Goal: Information Seeking & Learning: Learn about a topic

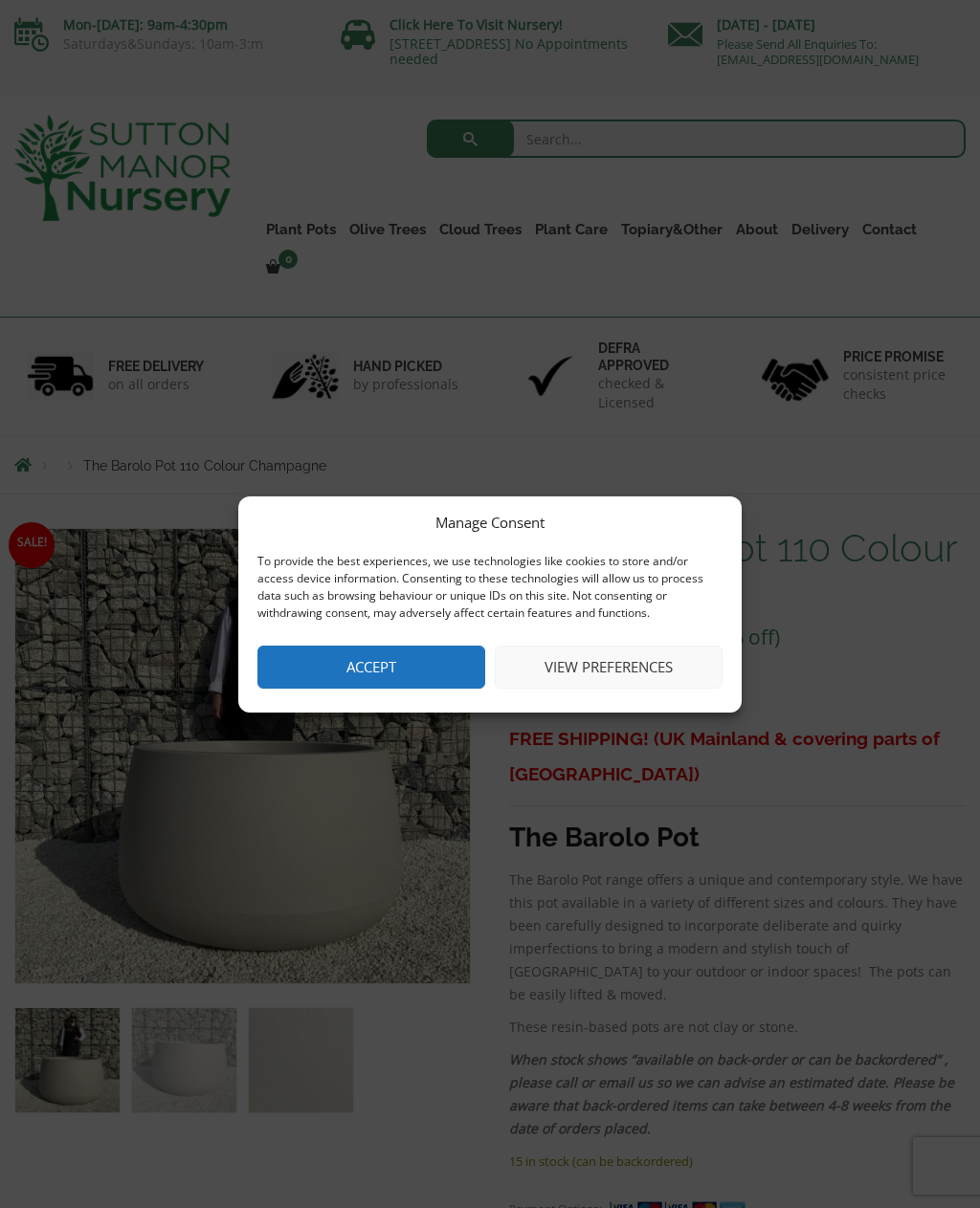
click at [405, 667] on button "Accept" at bounding box center [371, 667] width 227 height 43
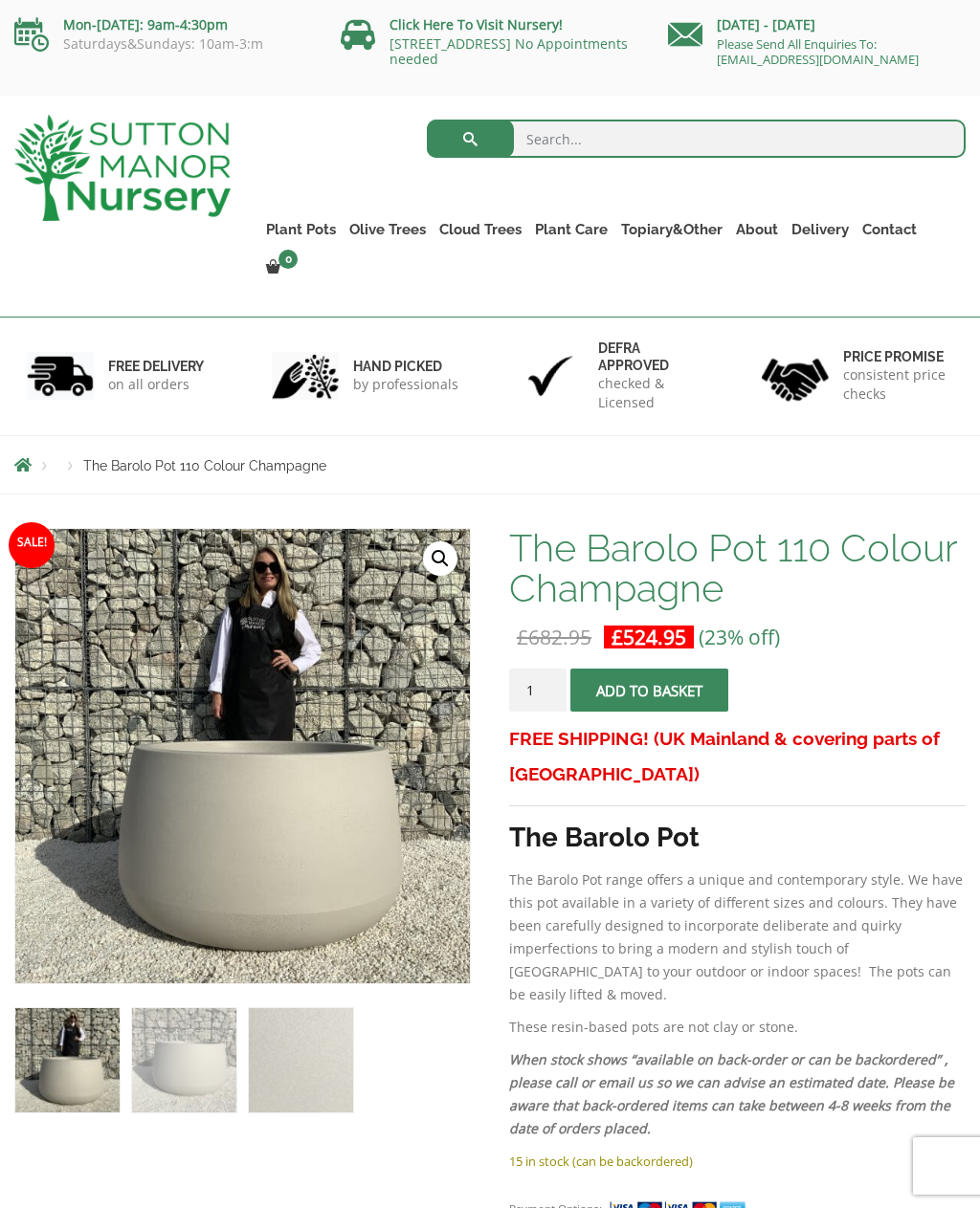
click at [0, 0] on link "The Amalfi Pots" at bounding box center [0, 0] width 0 height 0
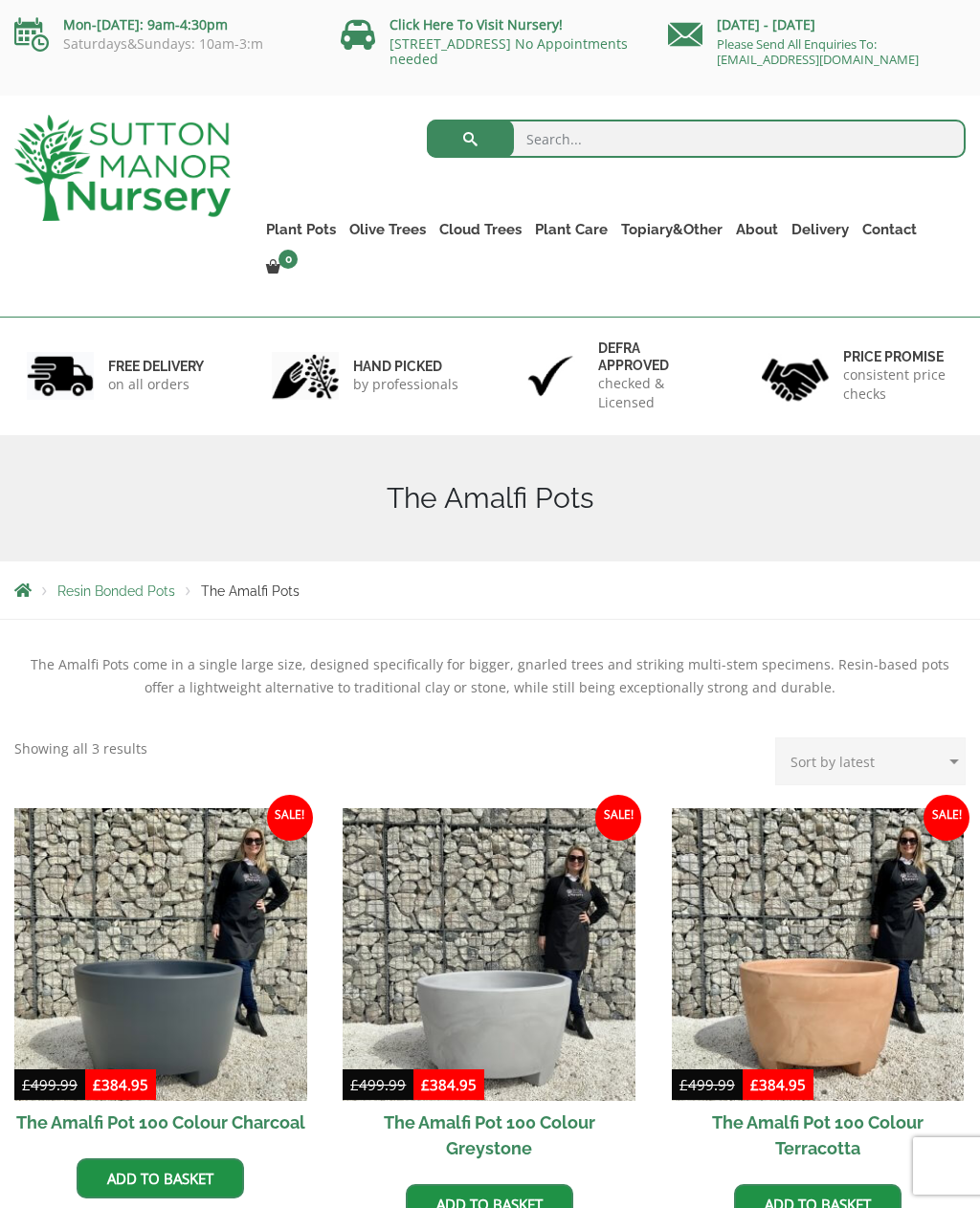
click at [0, 0] on link "Rolled Rim Classico" at bounding box center [0, 0] width 0 height 0
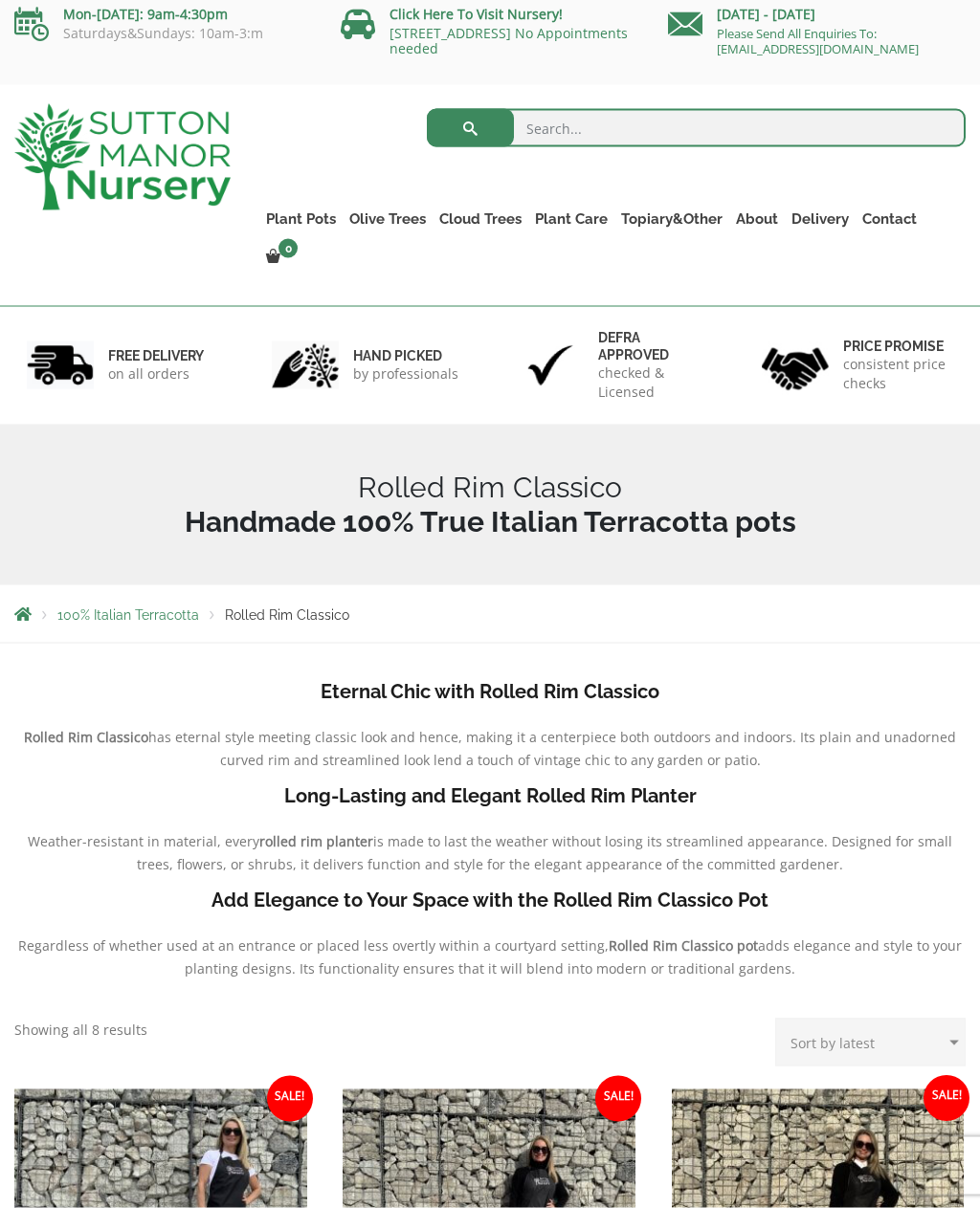
scroll to position [12, 0]
click at [0, 0] on link "Gnarled Olive Trees" at bounding box center [0, 0] width 0 height 0
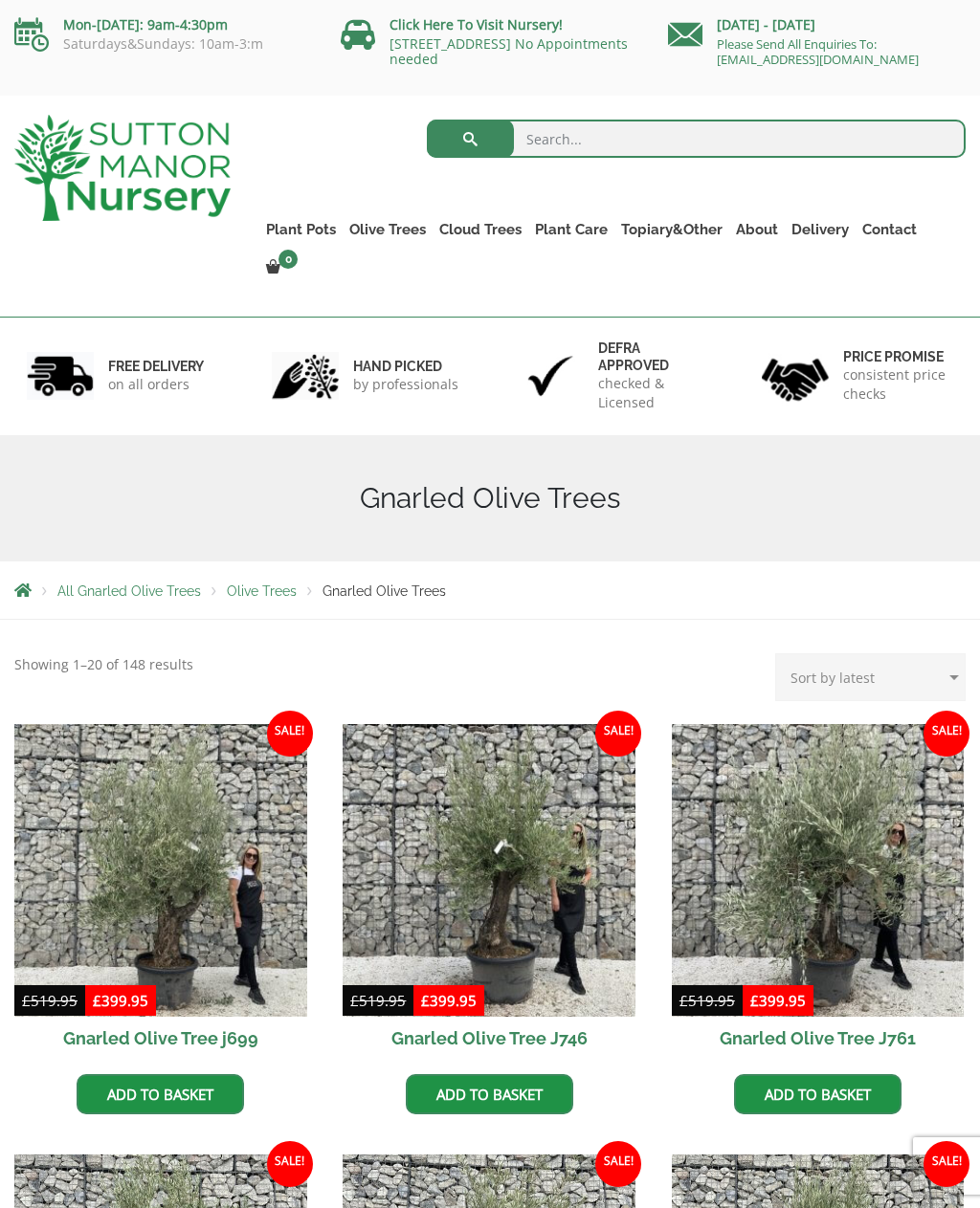
click at [0, 0] on link "Gnarled Plateau Olive Tree XL" at bounding box center [0, 0] width 0 height 0
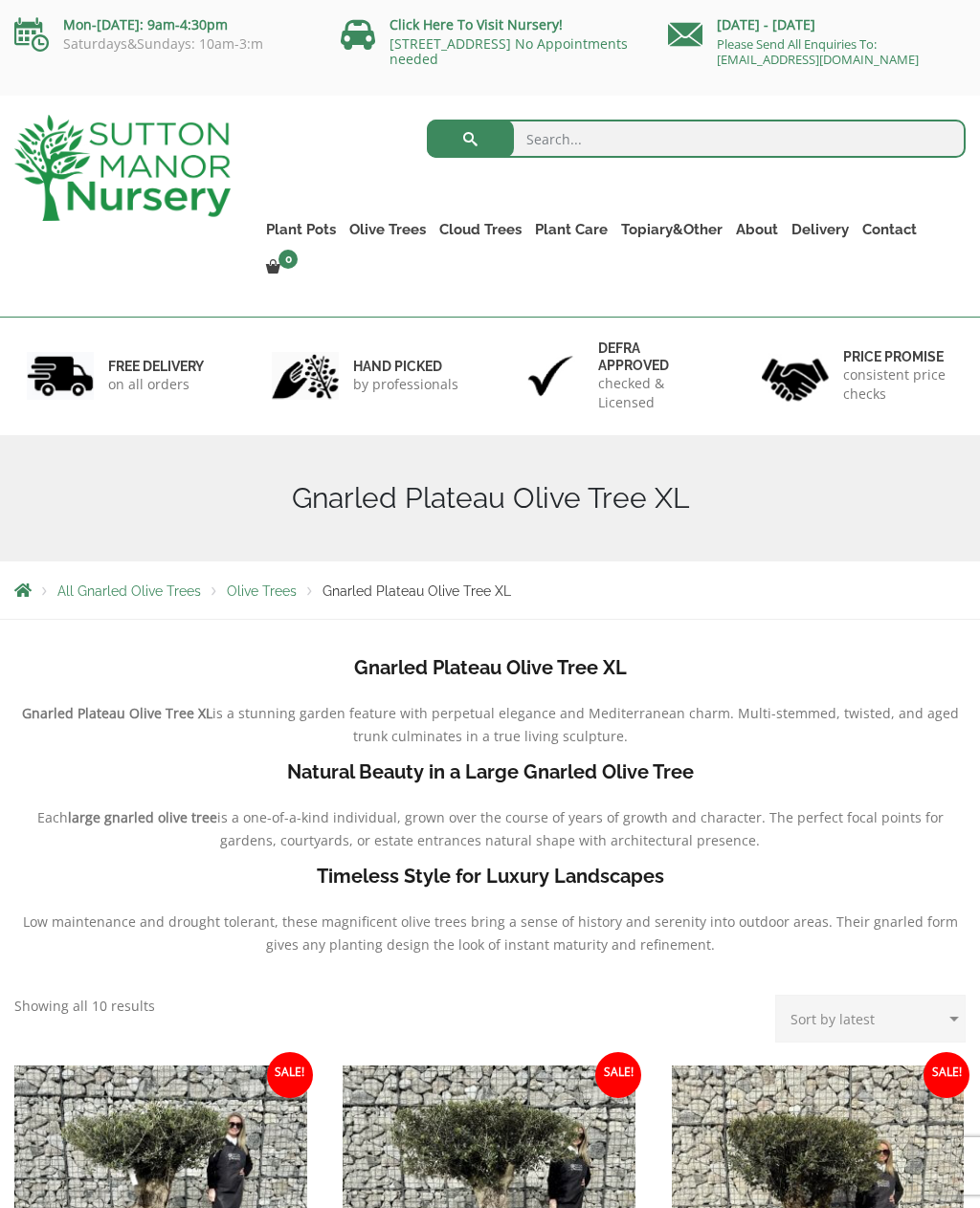
click at [0, 0] on link "Gnarled Olive Trees" at bounding box center [0, 0] width 0 height 0
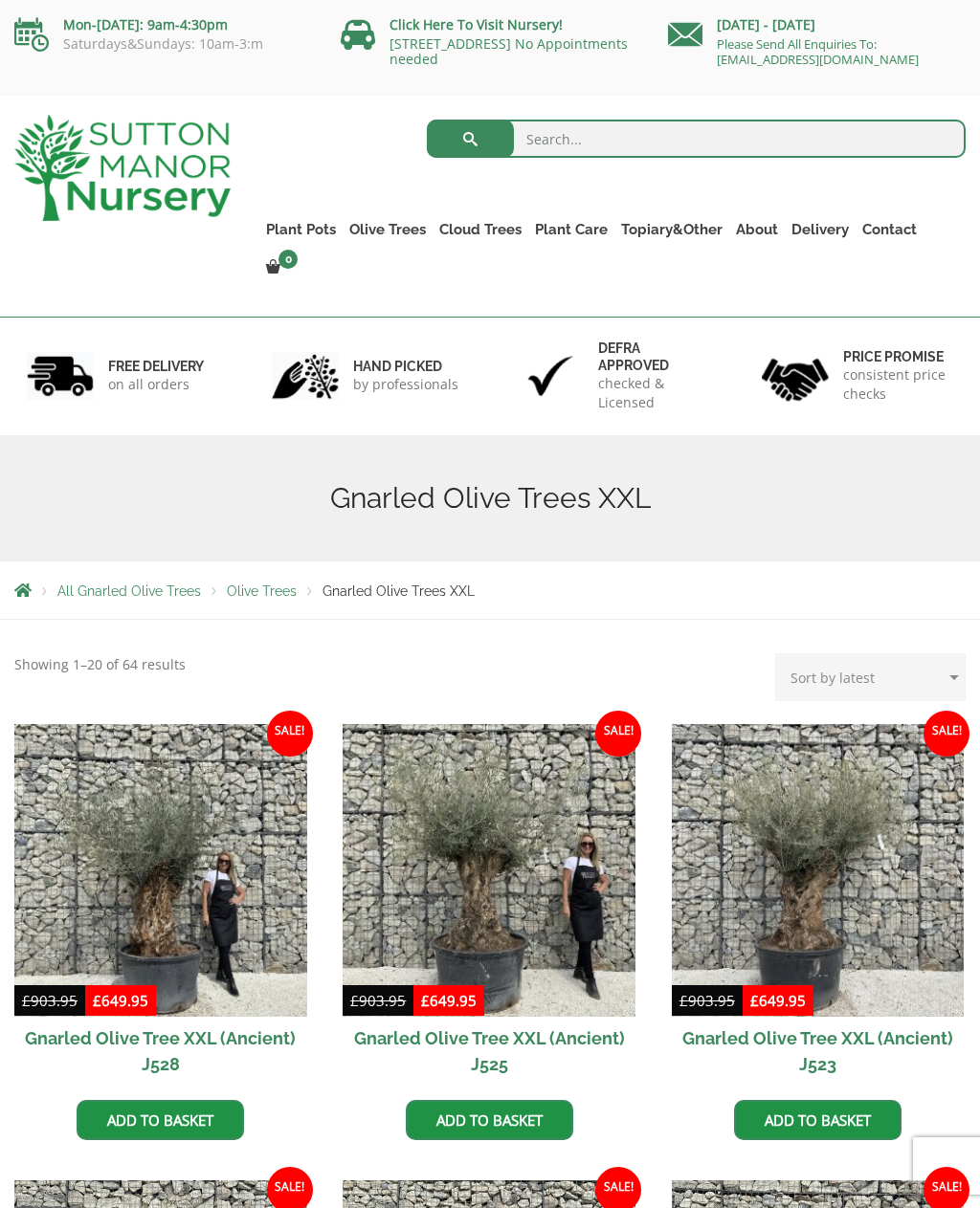
click at [0, 0] on link "Gnarled Multi Stem Olives" at bounding box center [0, 0] width 0 height 0
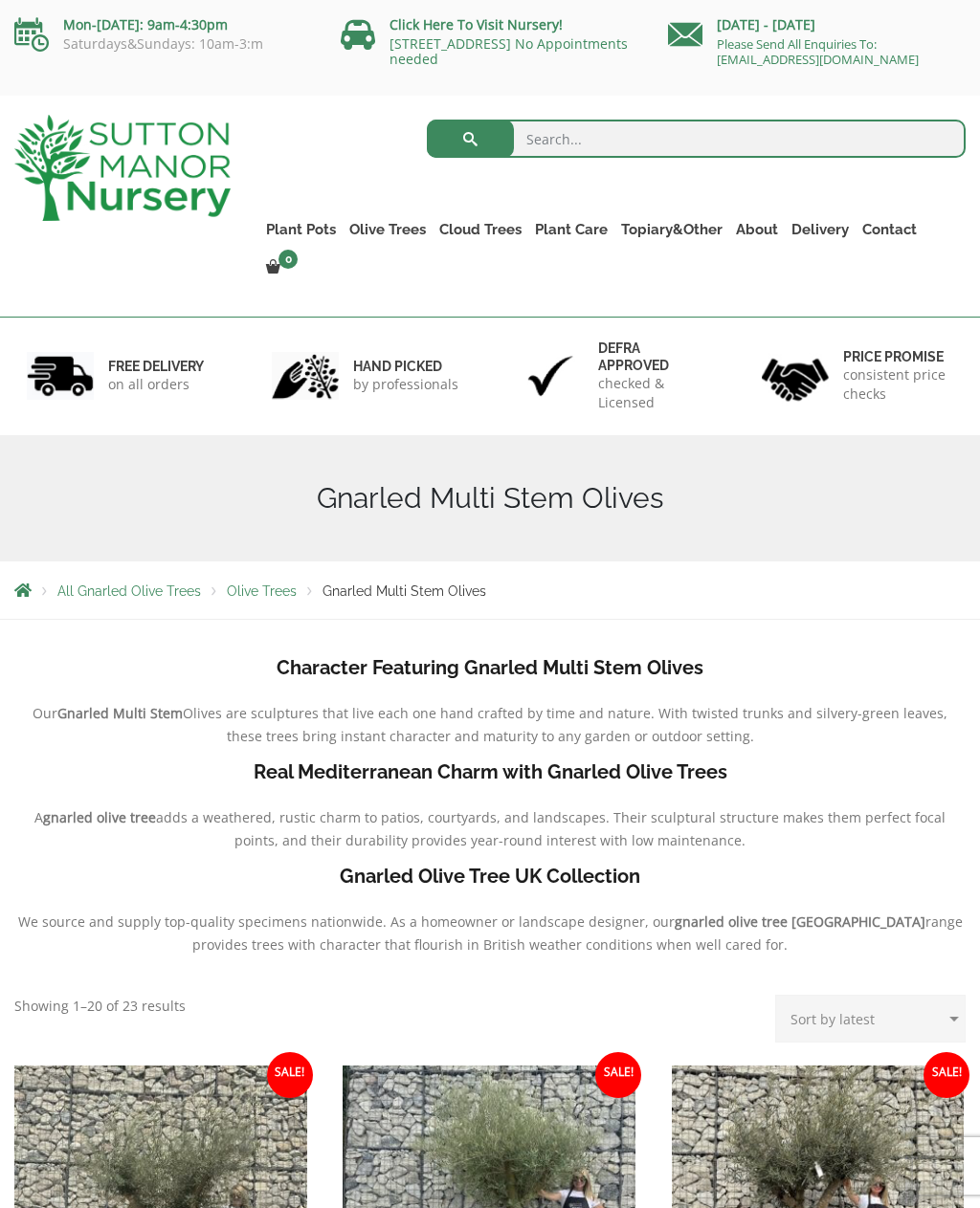
click at [564, 139] on input "search" at bounding box center [695, 138] width 539 height 38
type input "D"
type input "Eucalyptus tress"
click at [470, 139] on button "submit" at bounding box center [470, 138] width 87 height 38
click at [0, 0] on link "Castlewellan" at bounding box center [0, 0] width 0 height 0
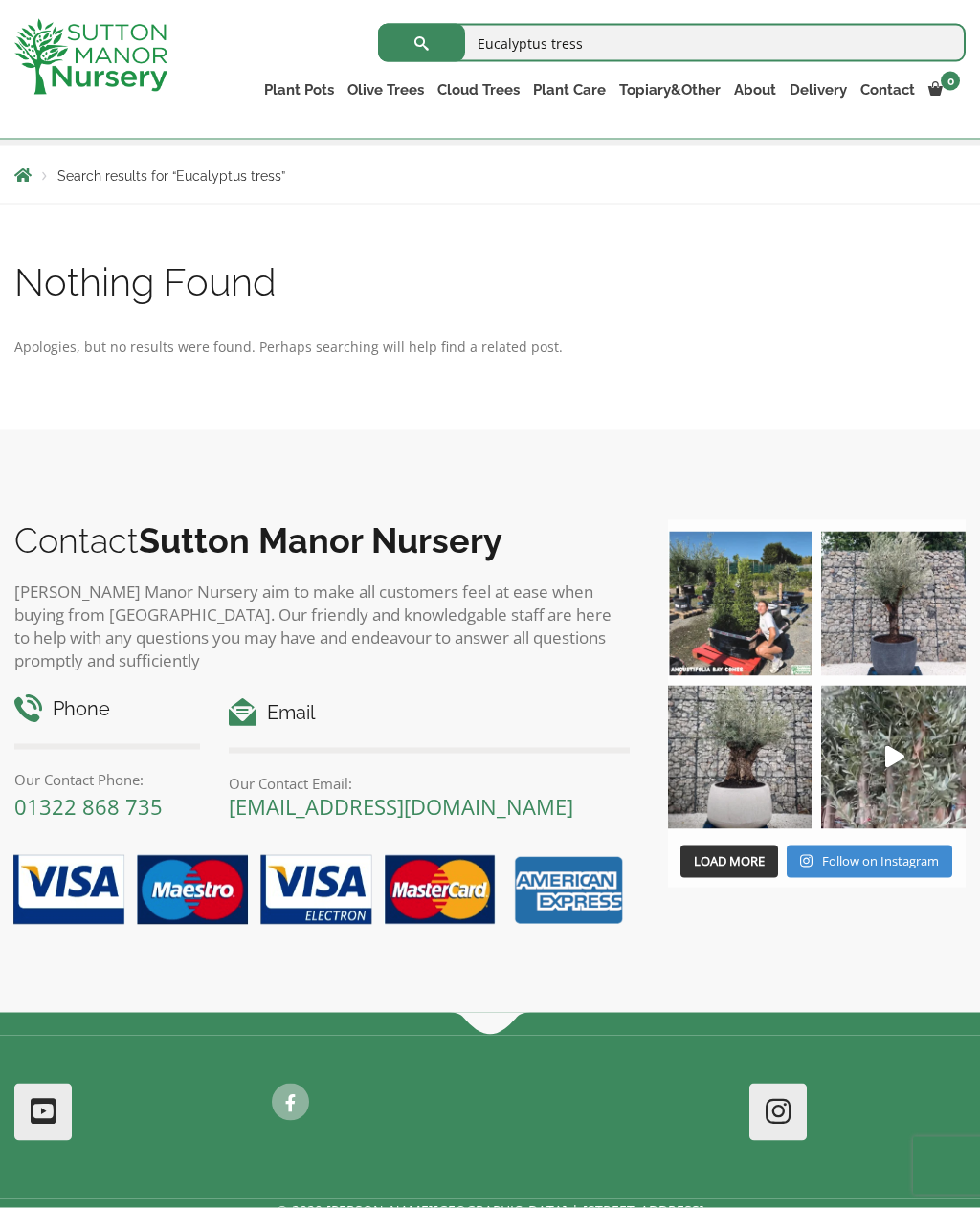
scroll to position [335, 0]
click at [914, 611] on img at bounding box center [893, 603] width 145 height 145
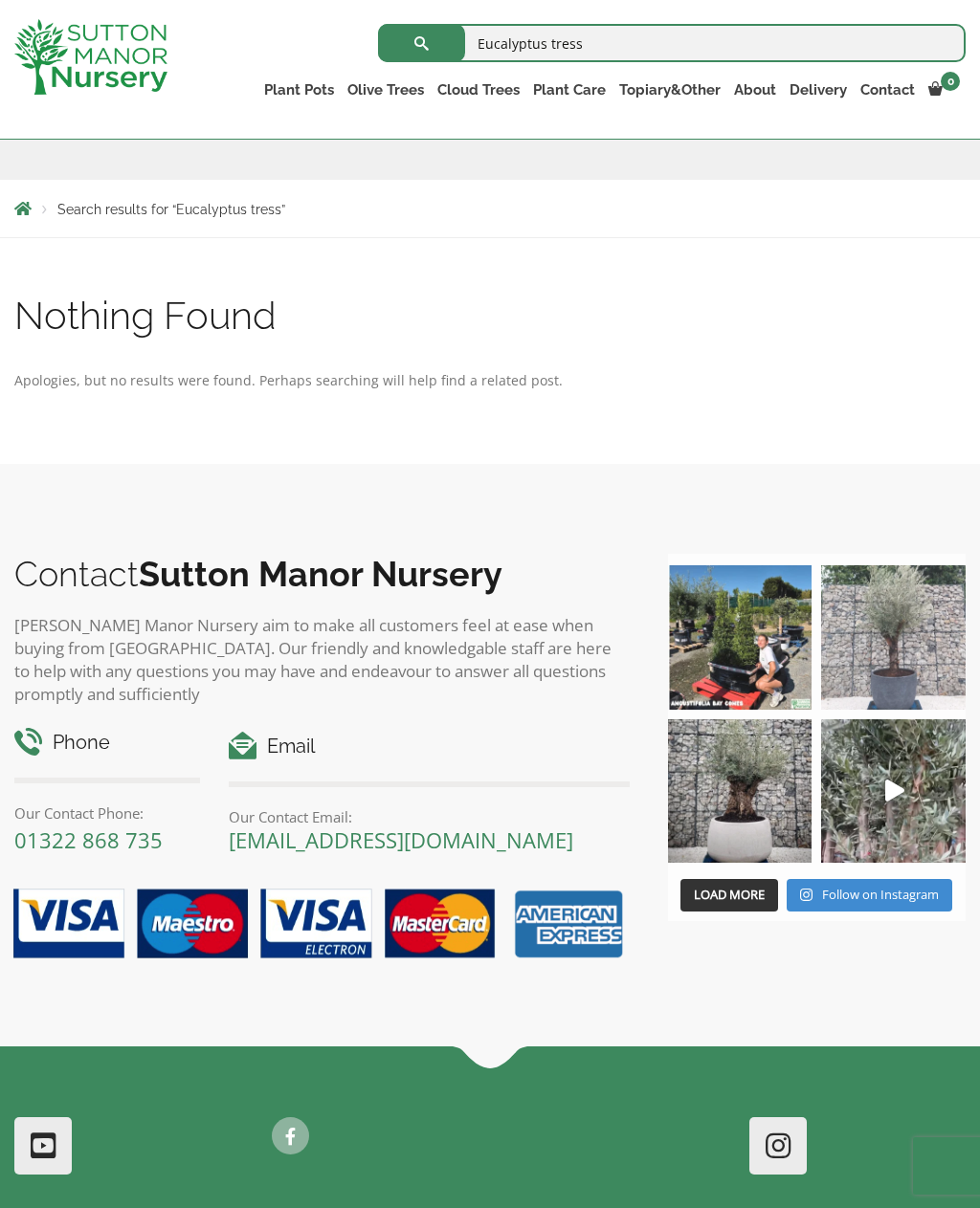
scroll to position [387, 0]
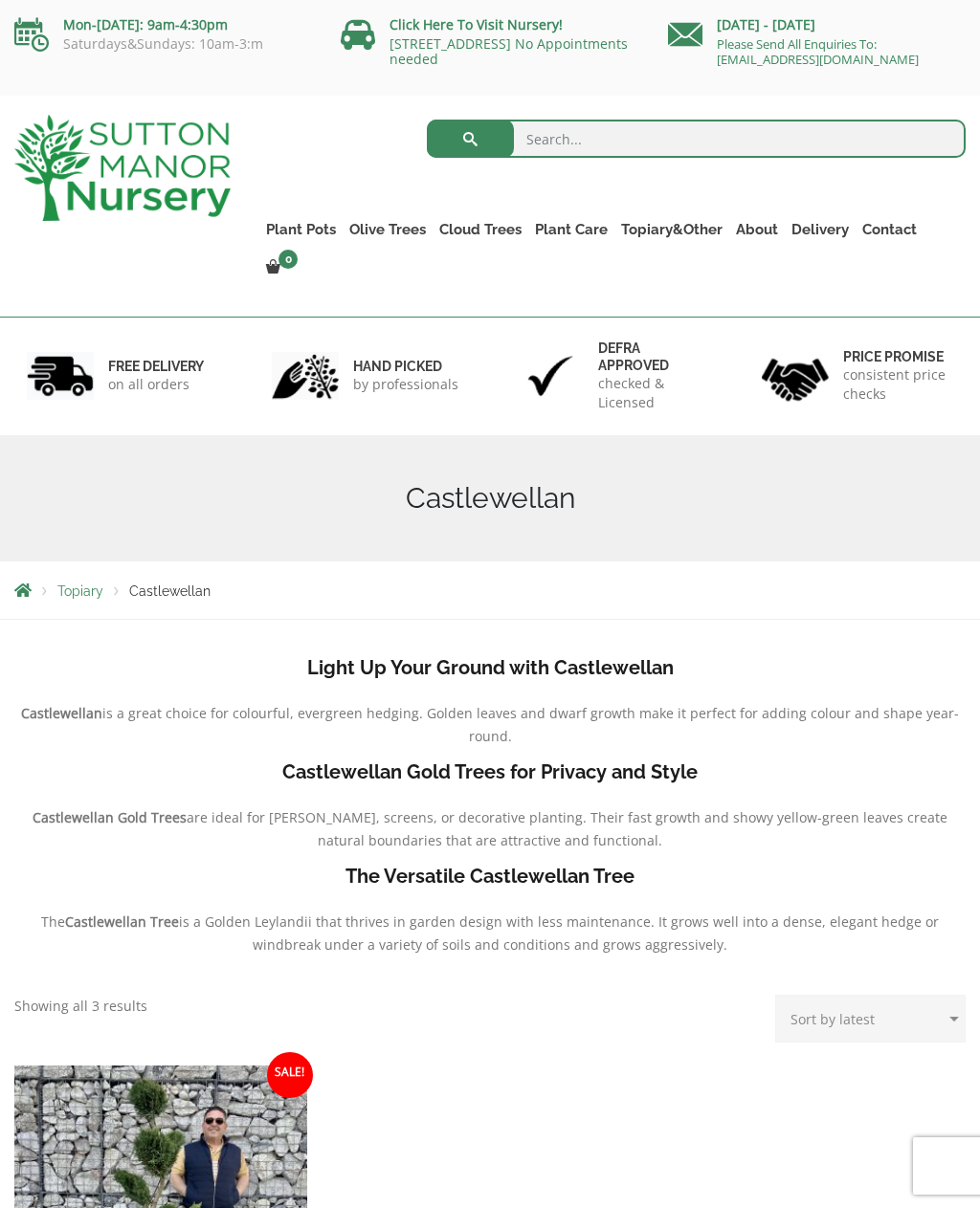
click at [0, 0] on link "Vietnamese Terracotta" at bounding box center [0, 0] width 0 height 0
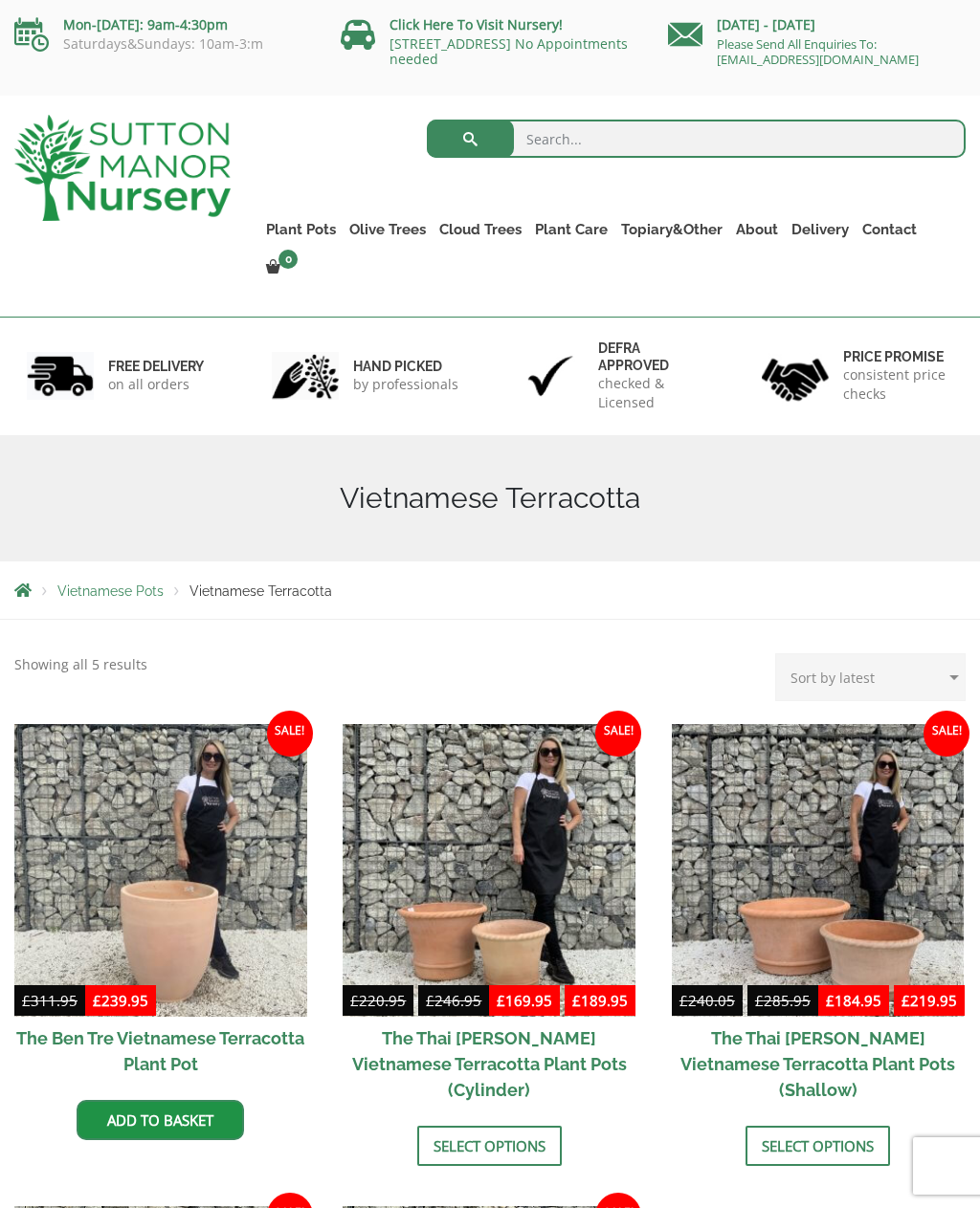
click at [295, 223] on link "Plant Pots" at bounding box center [301, 230] width 84 height 27
click at [0, 0] on ul "Resin Bonded Pots The Amalfi Pots The Milan Pots The Capri Pots The Brunello Po…" at bounding box center [0, 0] width 0 height 0
click at [0, 0] on link "The Como Cube Pots 45 (All Colours)" at bounding box center [0, 0] width 0 height 0
